Goal: Transaction & Acquisition: Subscribe to service/newsletter

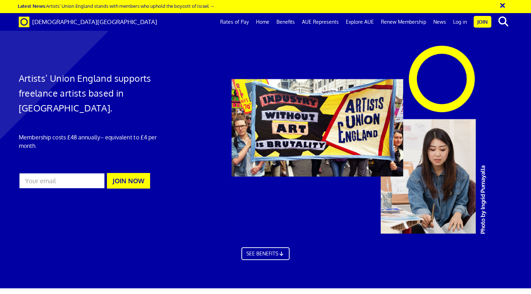
scroll to position [0, 5]
click at [291, 21] on link "Benefits" at bounding box center [285, 22] width 25 height 18
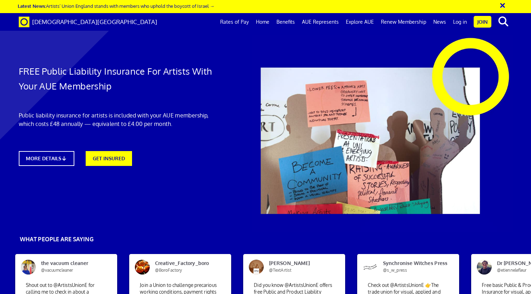
scroll to position [0, 5]
click at [58, 157] on link "MORE DETAILS" at bounding box center [46, 158] width 61 height 16
drag, startPoint x: 266, startPoint y: 52, endPoint x: 448, endPoint y: 80, distance: 183.7
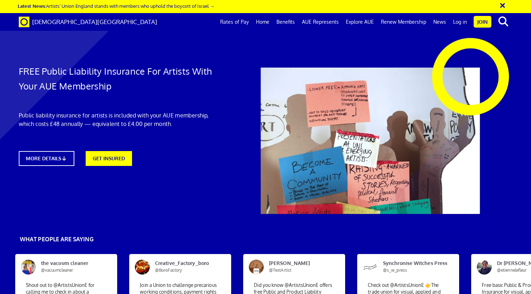
click at [104, 152] on link "GET INSURED" at bounding box center [108, 158] width 51 height 16
click at [107, 157] on link "GET INSURED" at bounding box center [108, 158] width 51 height 16
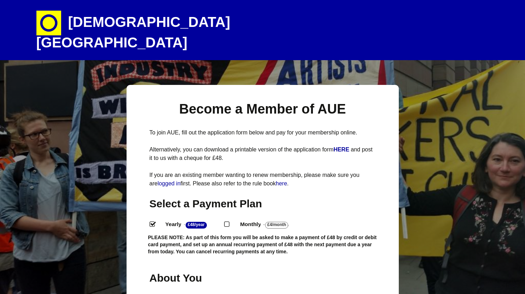
select select
